Goal: Navigation & Orientation: Find specific page/section

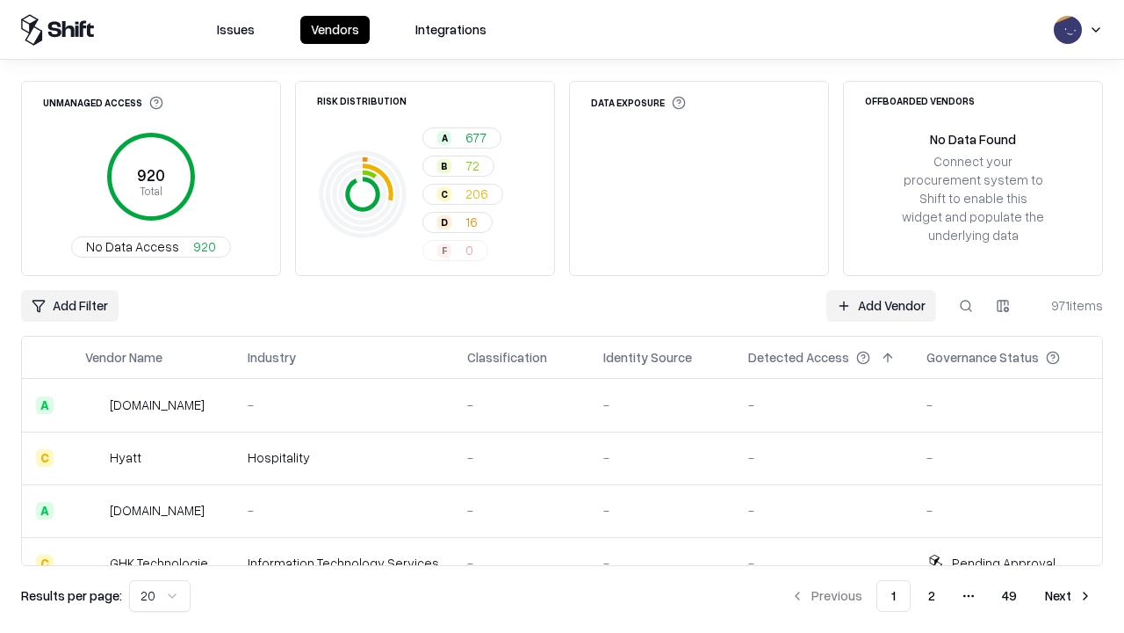
click at [160, 596] on html "Issues Vendors Integrations Unmanaged Access 920 Total No Data Access 920 Risk …" at bounding box center [562, 316] width 1124 height 633
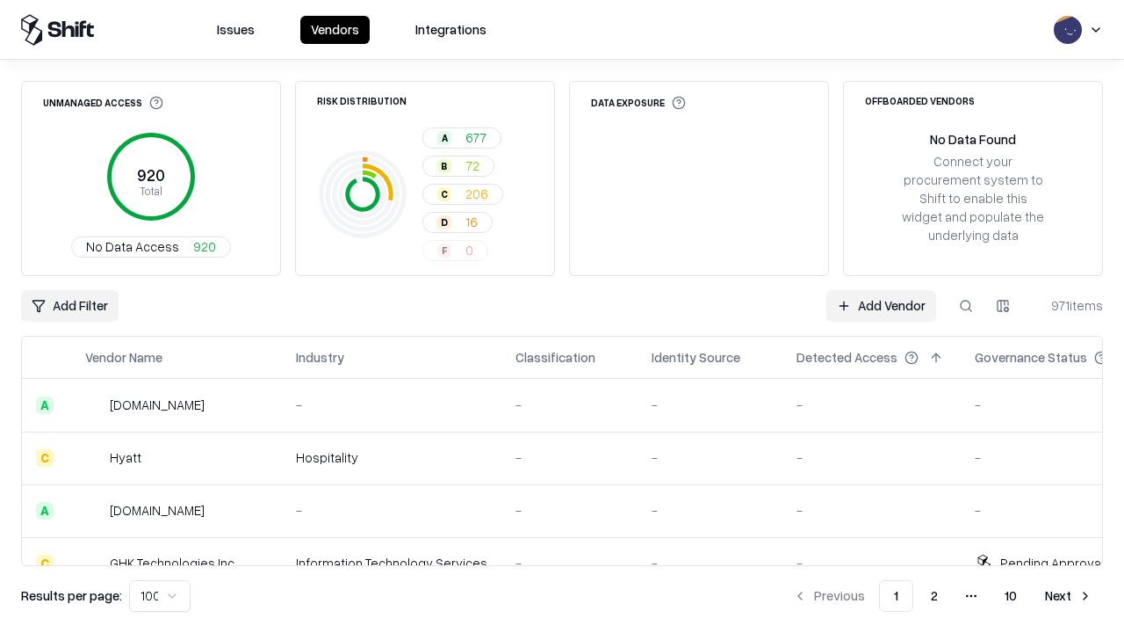
click at [1069, 596] on button "Next" at bounding box center [1069, 596] width 69 height 32
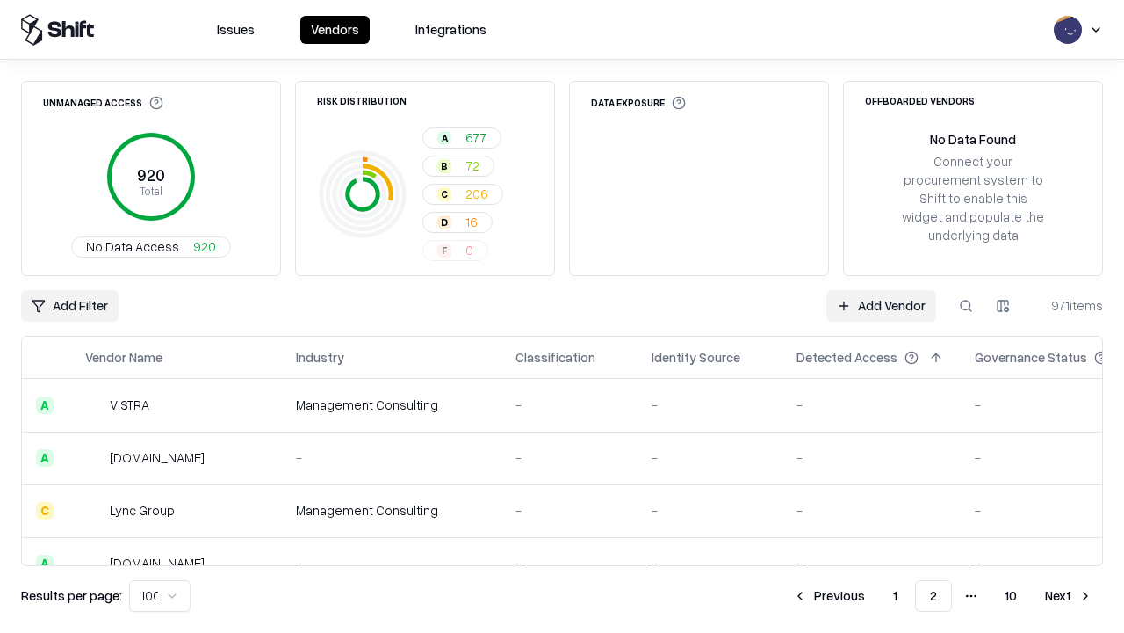
click at [1069, 596] on button "Next" at bounding box center [1069, 596] width 69 height 32
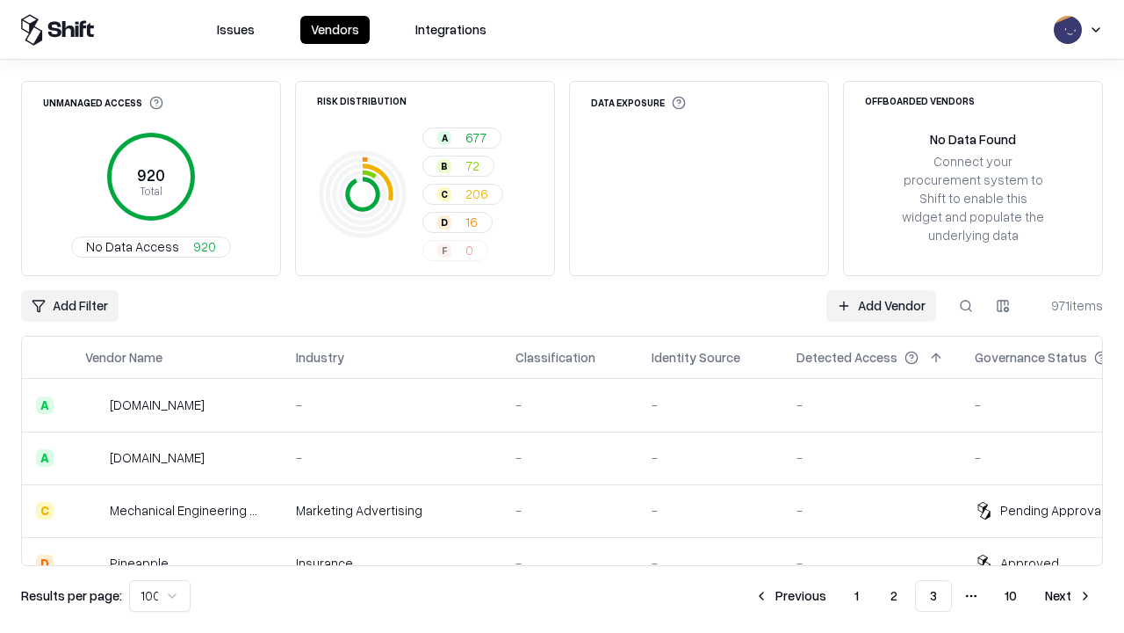
click at [1069, 596] on button "Next" at bounding box center [1069, 596] width 69 height 32
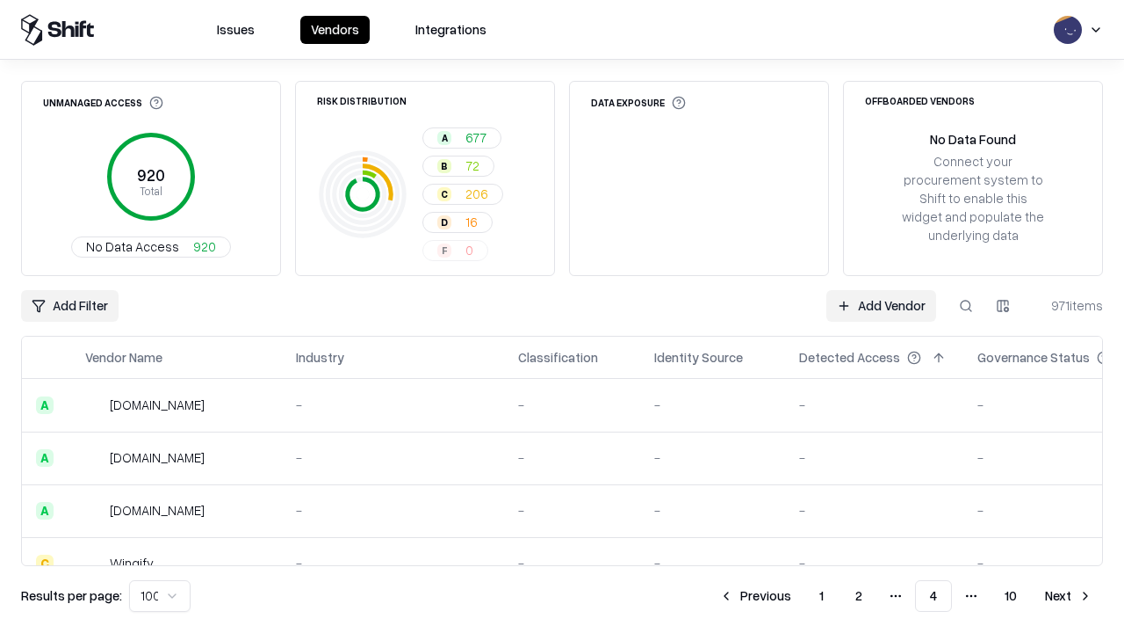
click at [1069, 596] on button "Next" at bounding box center [1069, 596] width 69 height 32
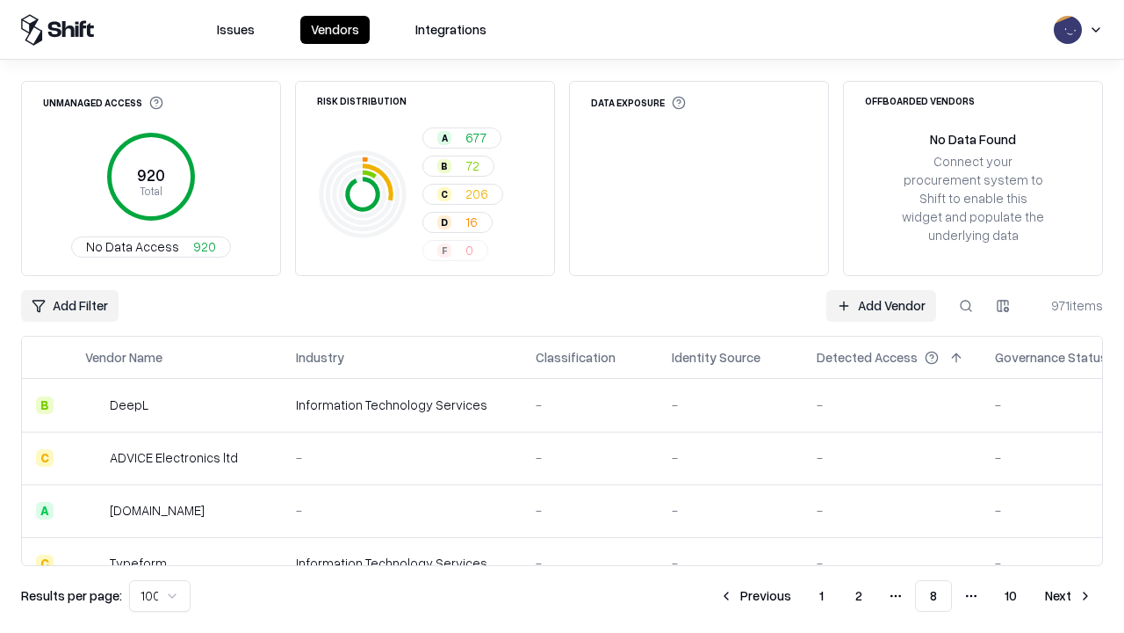
click at [1069, 596] on button "Next" at bounding box center [1069, 596] width 69 height 32
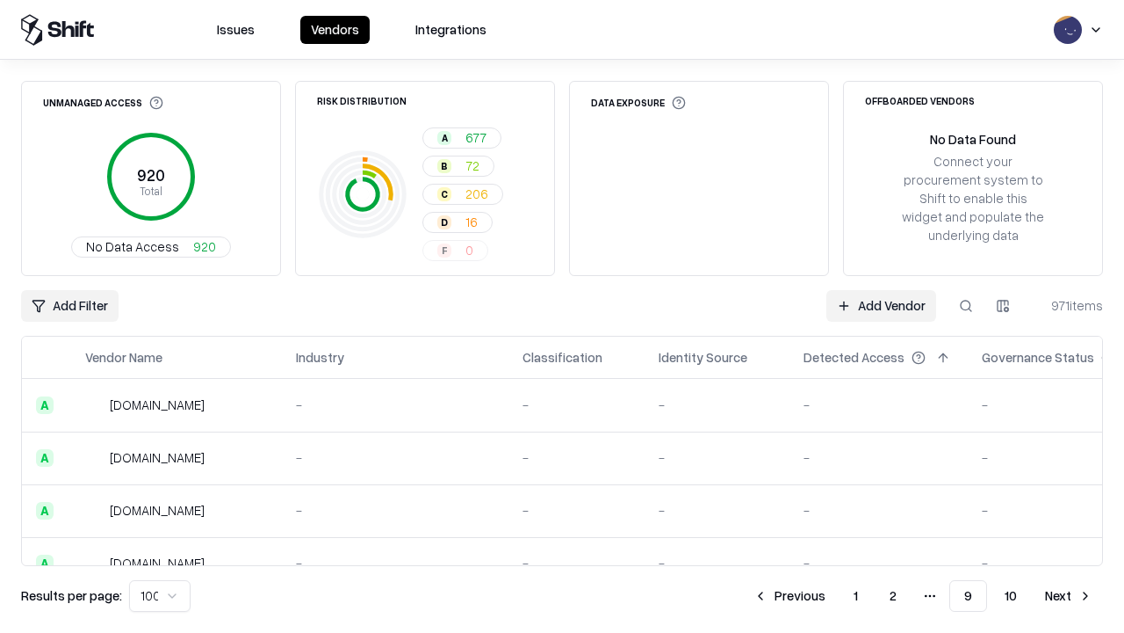
click at [1069, 596] on button "Next" at bounding box center [1069, 596] width 69 height 32
click at [829, 596] on button "Previous" at bounding box center [829, 596] width 93 height 32
click at [790, 596] on button "Previous" at bounding box center [789, 596] width 93 height 32
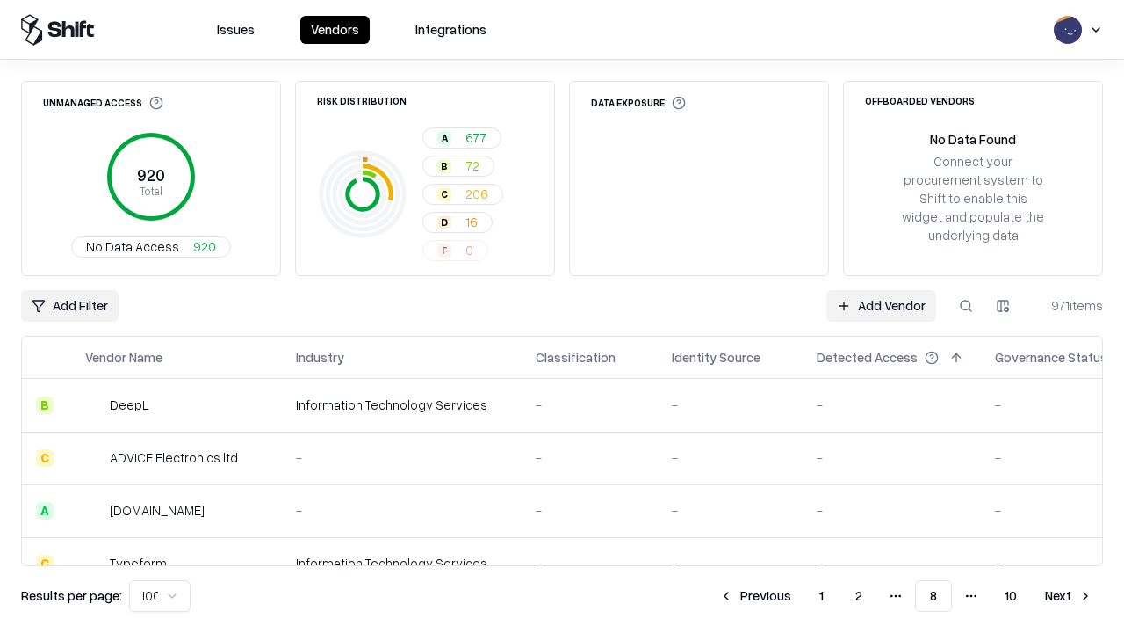
click at [756, 596] on button "Previous" at bounding box center [755, 596] width 93 height 32
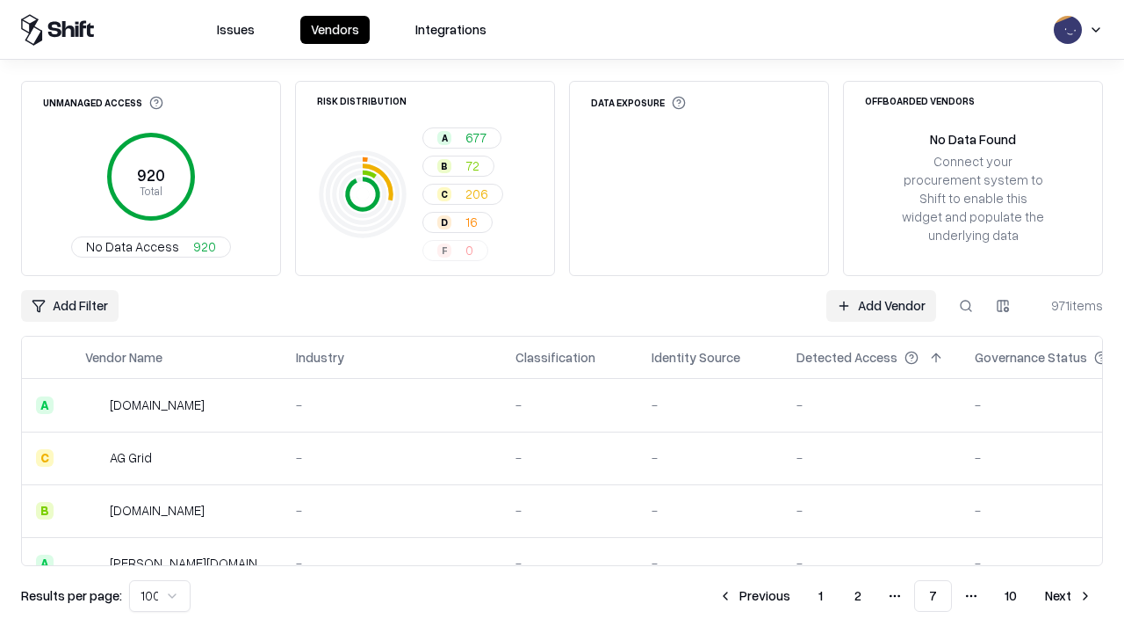
click at [755, 596] on button "Previous" at bounding box center [754, 596] width 93 height 32
click at [756, 596] on button "Previous" at bounding box center [755, 596] width 93 height 32
